Goal: Use online tool/utility: Use online tool/utility

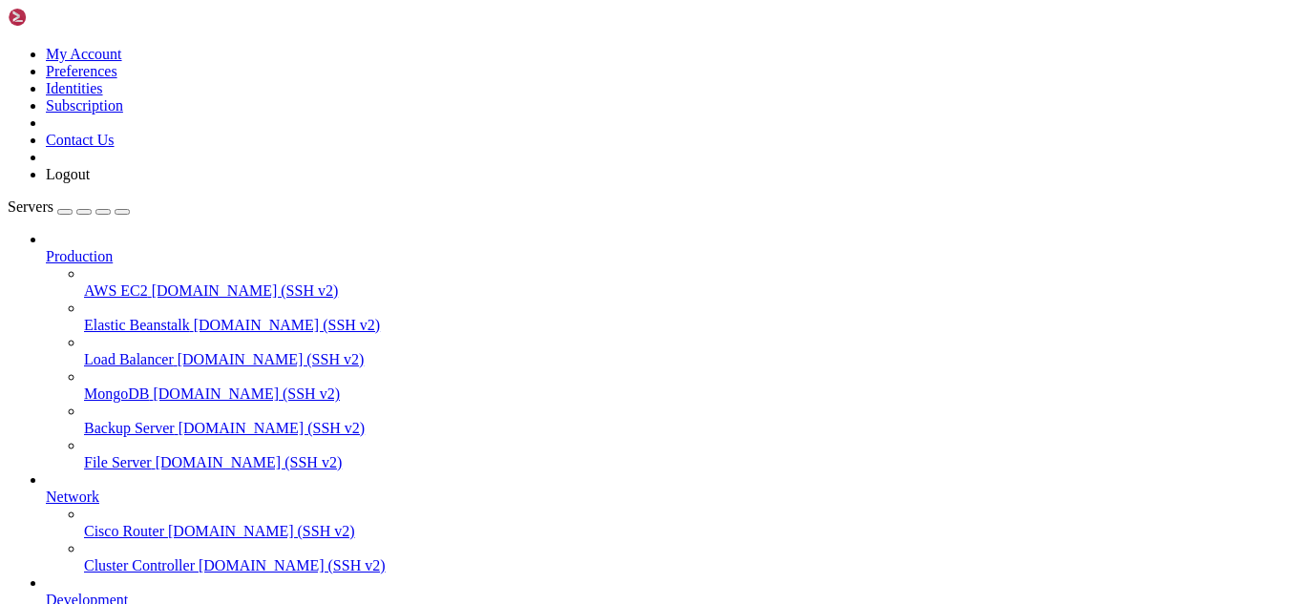
scroll to position [267, 0]
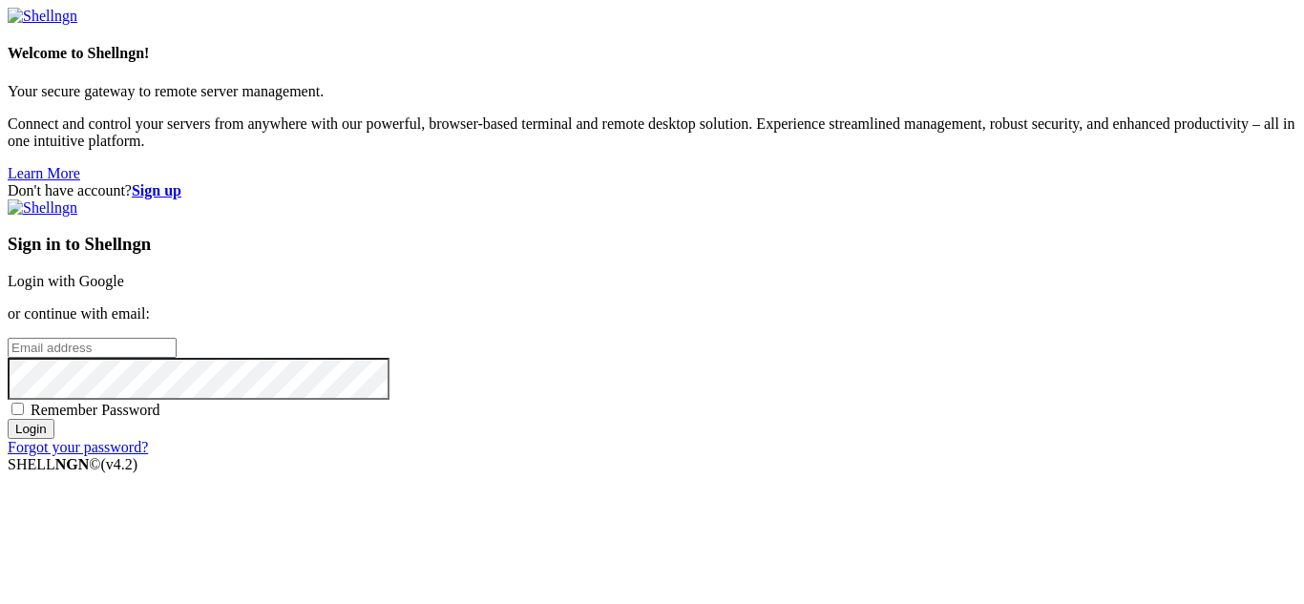
click at [124, 273] on link "Login with Google" at bounding box center [66, 281] width 116 height 16
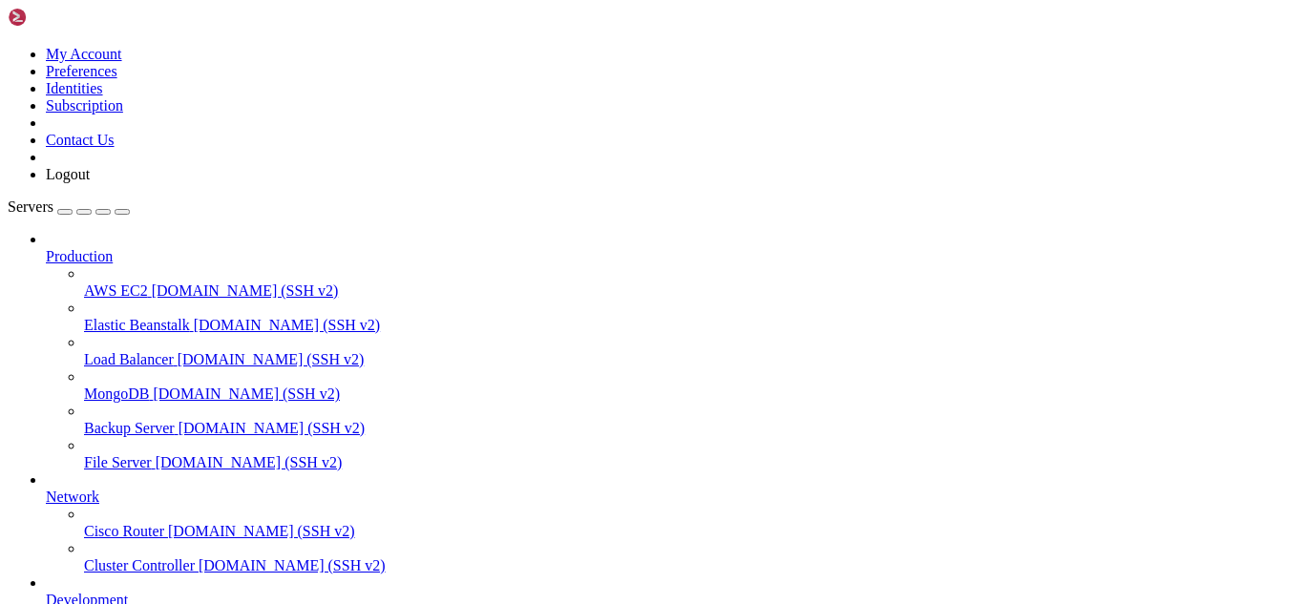
scroll to position [308, 0]
drag, startPoint x: 246, startPoint y: 1601, endPoint x: 206, endPoint y: 1581, distance: 44.8
drag, startPoint x: 438, startPoint y: 1584, endPoint x: 15, endPoint y: 1264, distance: 530.3
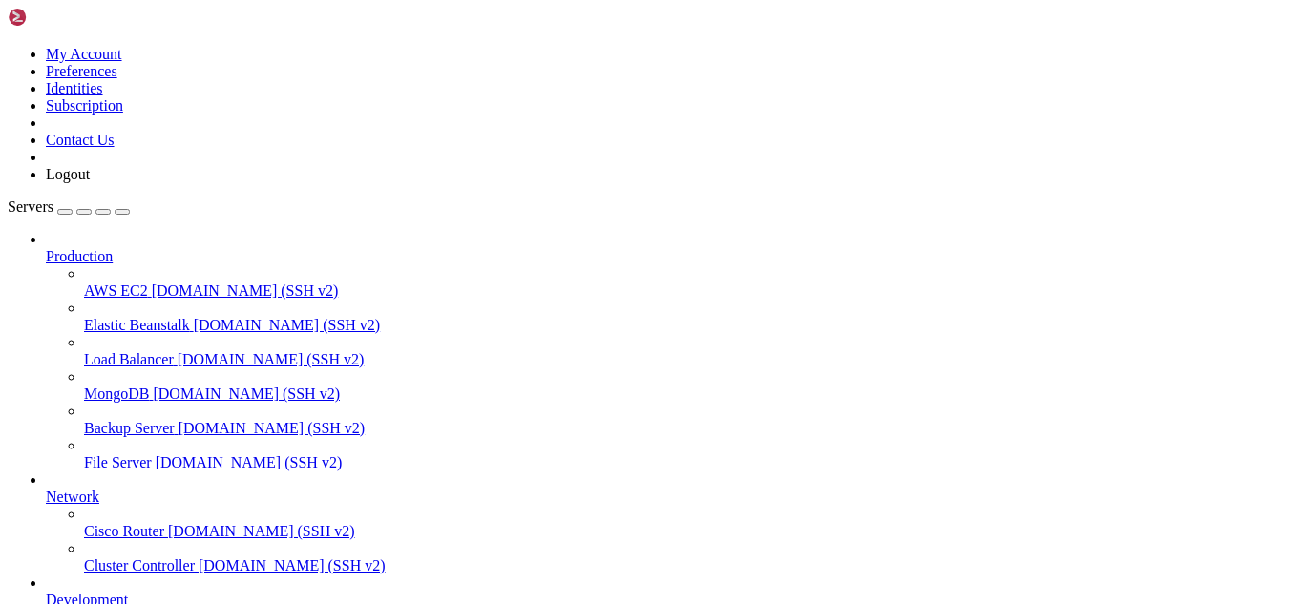
copy div "[root@hosting ~]# free -h total used free shared buff/cache available Mem: 11Gi…"
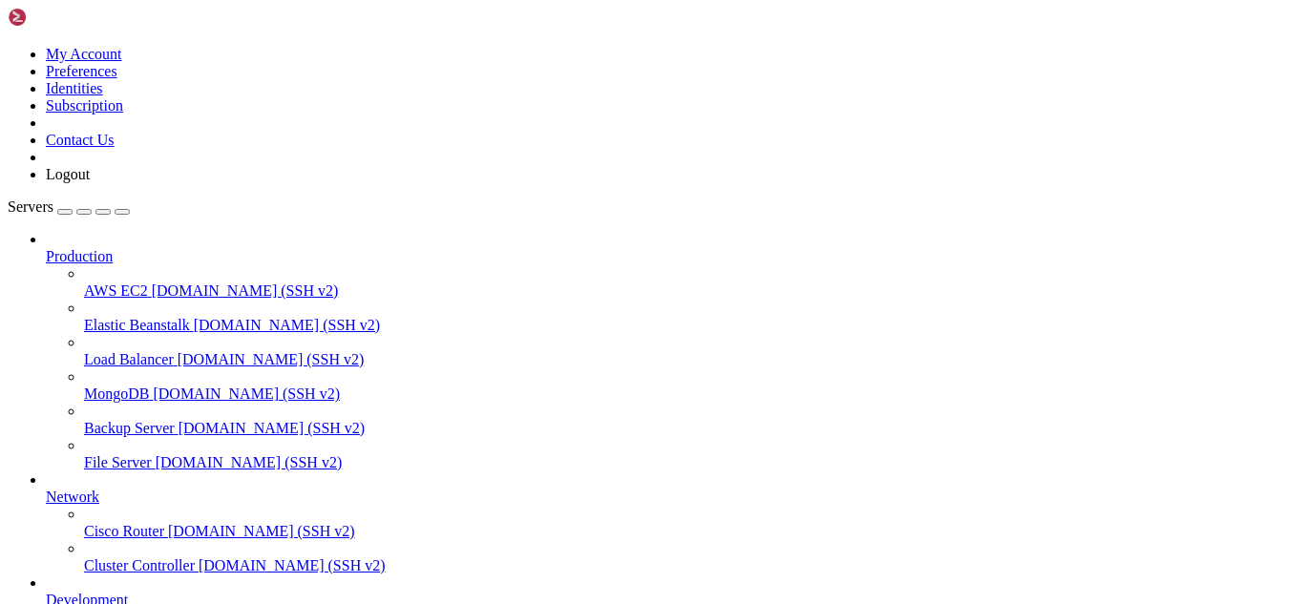
drag, startPoint x: 427, startPoint y: 1608, endPoint x: 346, endPoint y: 1591, distance: 83.0
drag, startPoint x: 495, startPoint y: 1613, endPoint x: 431, endPoint y: 1599, distance: 65.4
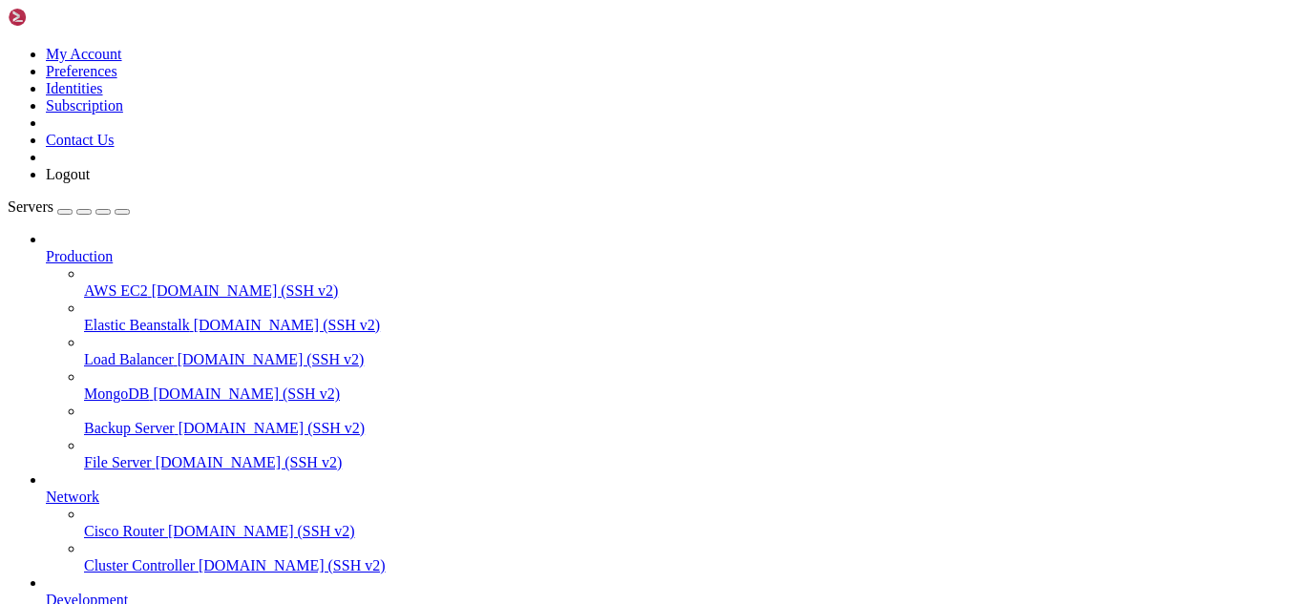
scroll to position [1363, 0]
drag, startPoint x: 437, startPoint y: 1595, endPoint x: 379, endPoint y: 1595, distance: 58.3
drag, startPoint x: 521, startPoint y: 1606, endPoint x: 467, endPoint y: 1604, distance: 54.5
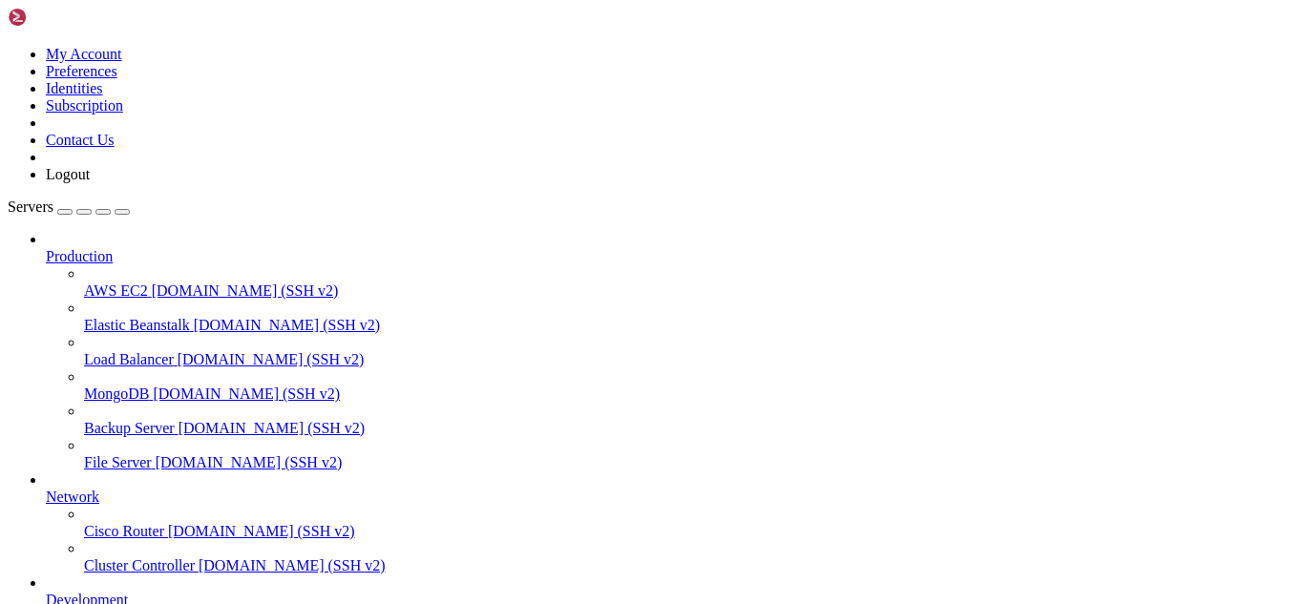
drag, startPoint x: 499, startPoint y: 1589, endPoint x: 401, endPoint y: 1579, distance: 98.8
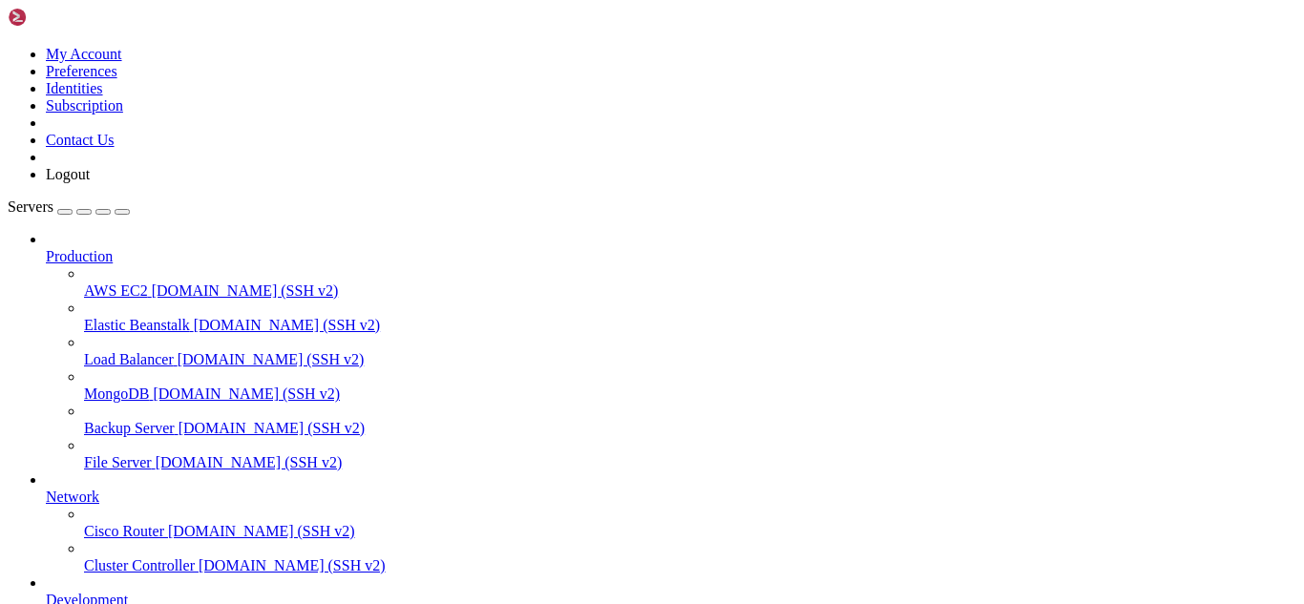
drag, startPoint x: 485, startPoint y: 1614, endPoint x: 409, endPoint y: 1610, distance: 76.5
